Goal: Task Accomplishment & Management: Manage account settings

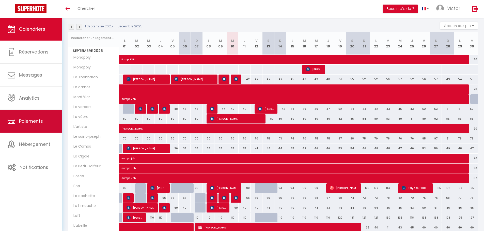
scroll to position [51, 0]
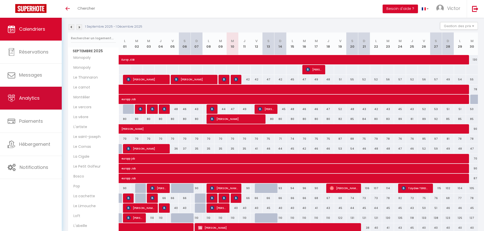
click at [25, 98] on span "Analytics" at bounding box center [29, 98] width 21 height 6
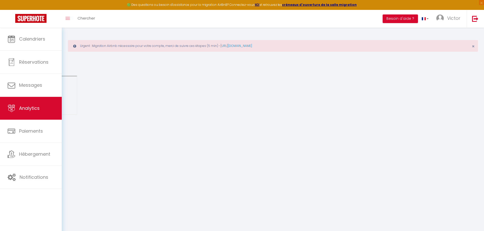
select select "2025"
select select "9"
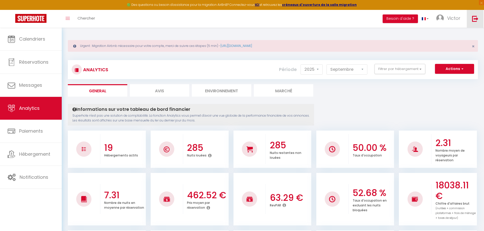
click at [468, 17] on link at bounding box center [474, 19] width 17 height 18
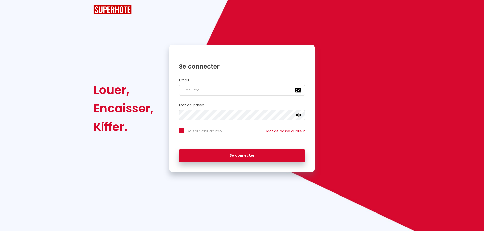
checkbox input "true"
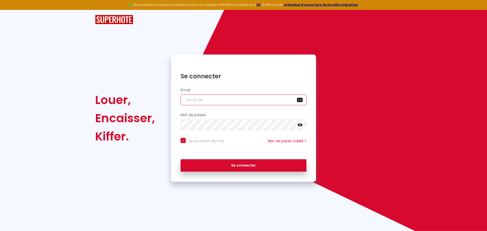
type input "[EMAIL_ADDRESS][DOMAIN_NAME]"
checkbox input "true"
click at [219, 95] on input "[EMAIL_ADDRESS][DOMAIN_NAME]" at bounding box center [244, 100] width 126 height 11
type input "[EMAIL_ADDRESS][DOMAIN_NAME]"
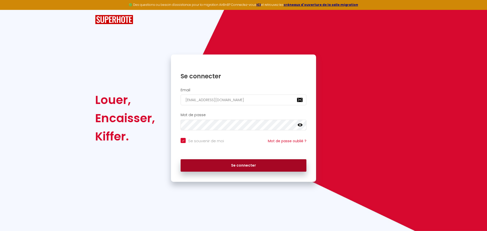
click at [247, 166] on button "Se connecter" at bounding box center [244, 165] width 126 height 13
checkbox input "true"
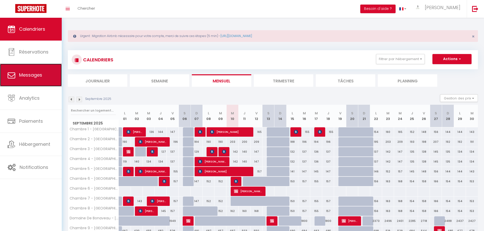
click at [39, 74] on span "Messages" at bounding box center [30, 75] width 23 height 6
select select "message"
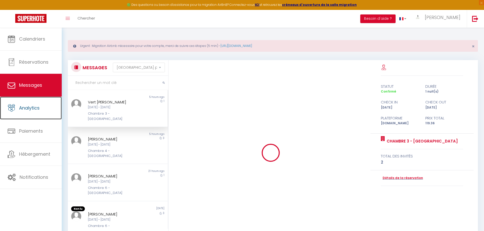
click at [34, 100] on link "Analytics" at bounding box center [31, 108] width 62 height 23
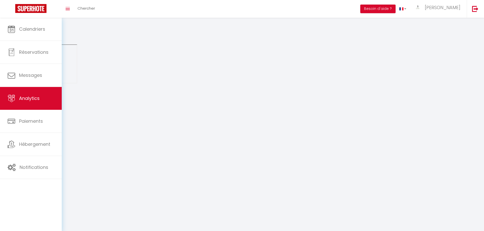
select select "2025"
select select "9"
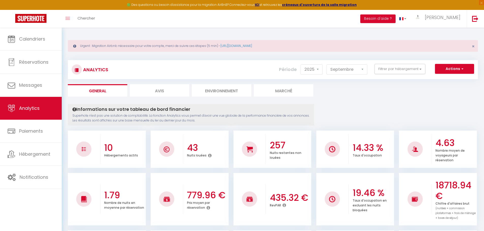
scroll to position [51, 0]
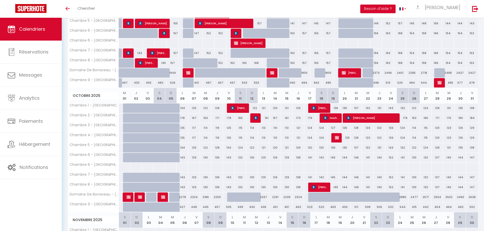
scroll to position [127, 0]
click at [337, 135] on span "JOSEPH LAMBERT" at bounding box center [337, 138] width 4 height 10
select select "OK"
select select "KO"
select select "0"
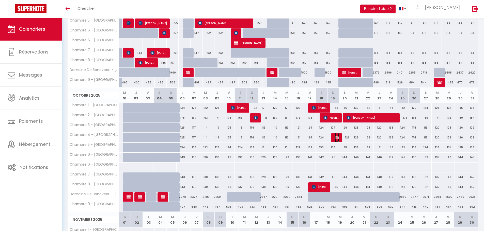
select select "0"
select select "1"
select select
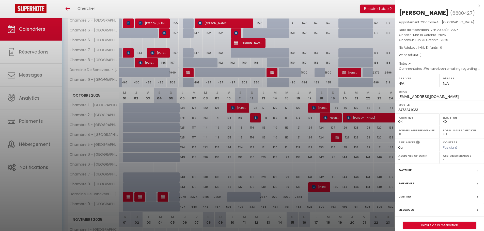
click at [337, 160] on div at bounding box center [242, 115] width 484 height 231
